Goal: Book appointment/travel/reservation

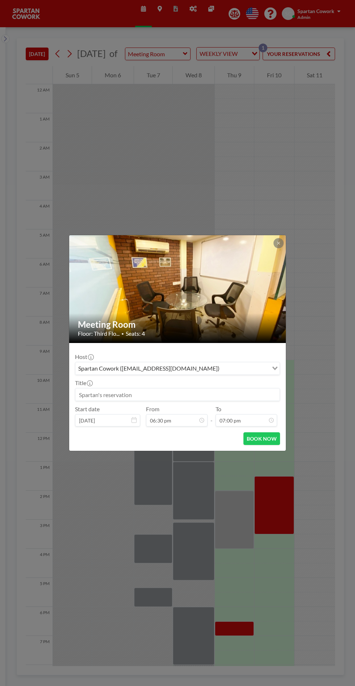
scroll to position [58, 0]
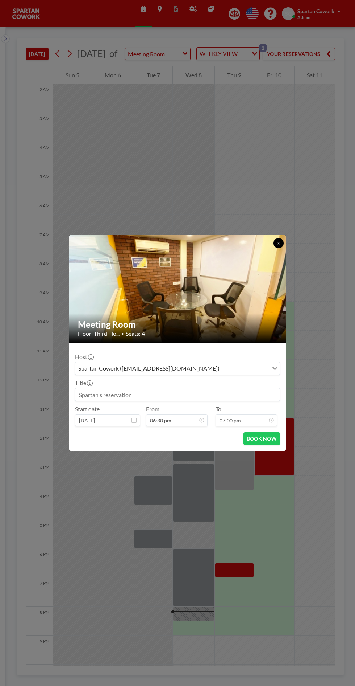
click at [280, 248] on button at bounding box center [279, 243] width 10 height 10
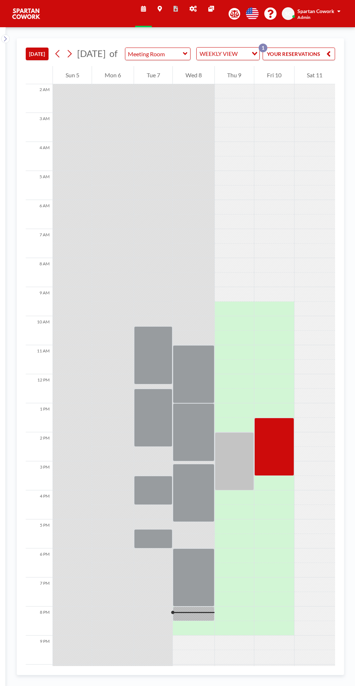
click at [196, 589] on div at bounding box center [193, 577] width 41 height 58
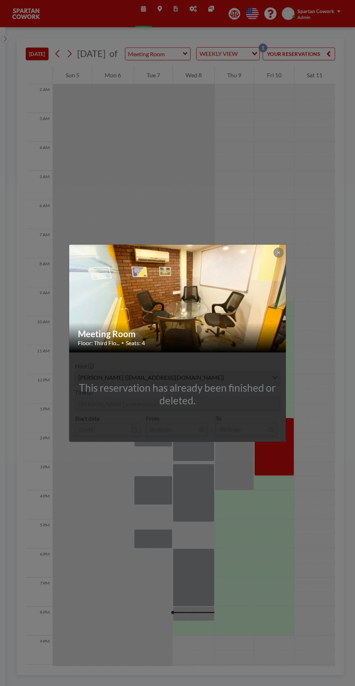
click at [285, 281] on img at bounding box center [178, 298] width 218 height 163
click at [205, 623] on div "Meeting Room Floor: Third Flo... • Seats: 4 This reservation has already been f…" at bounding box center [177, 343] width 355 height 686
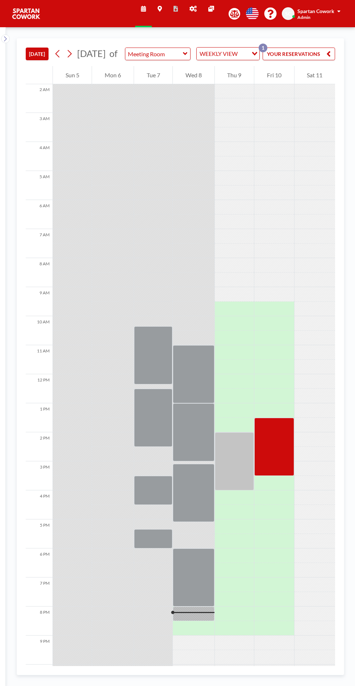
click at [207, 621] on div at bounding box center [193, 613] width 41 height 15
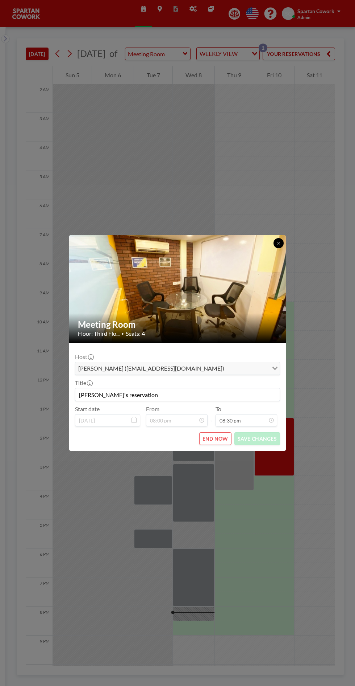
click at [281, 246] on button at bounding box center [279, 243] width 10 height 10
